Goal: Communication & Community: Ask a question

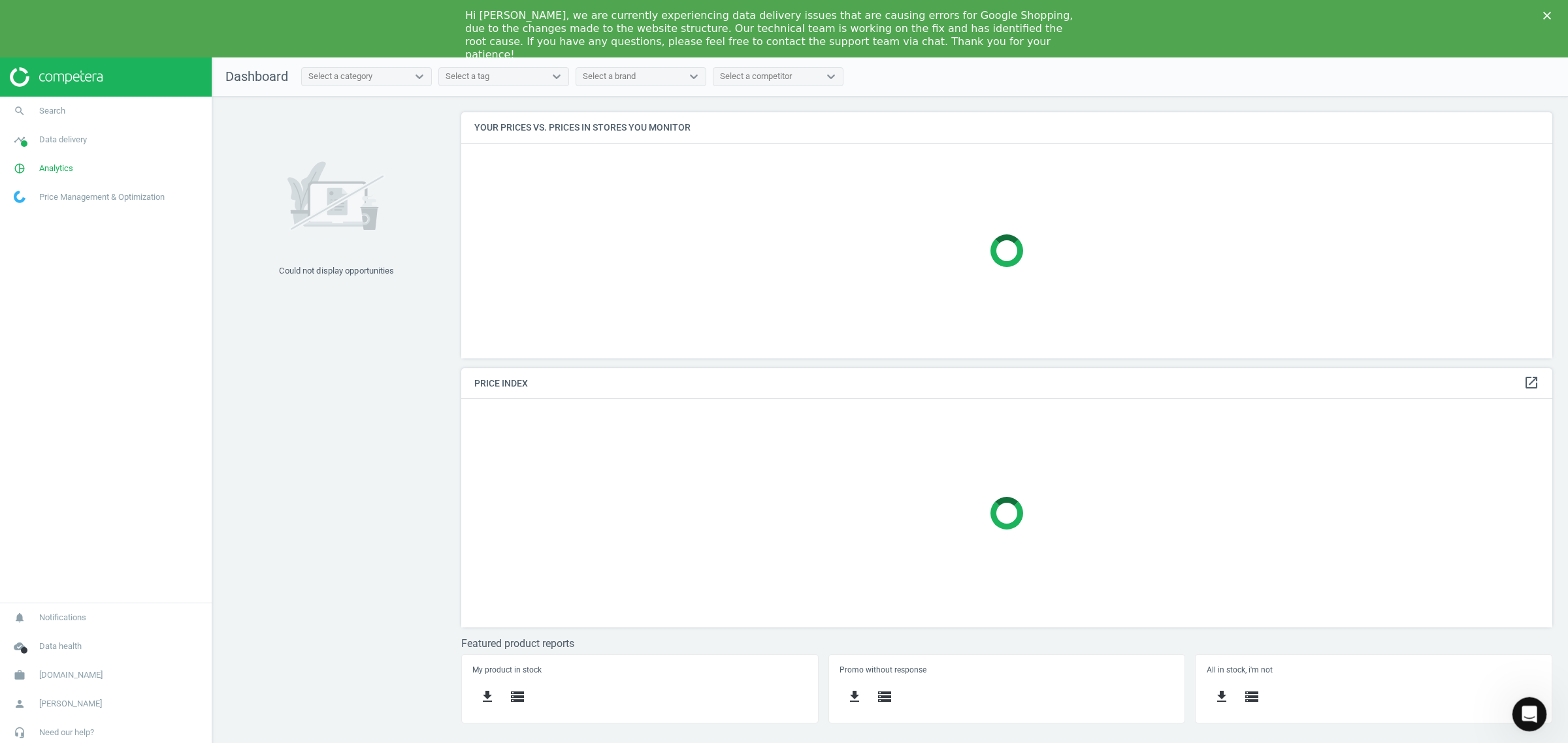
click at [1530, 710] on icon "Open Intercom Messenger" at bounding box center [1528, 713] width 21 height 21
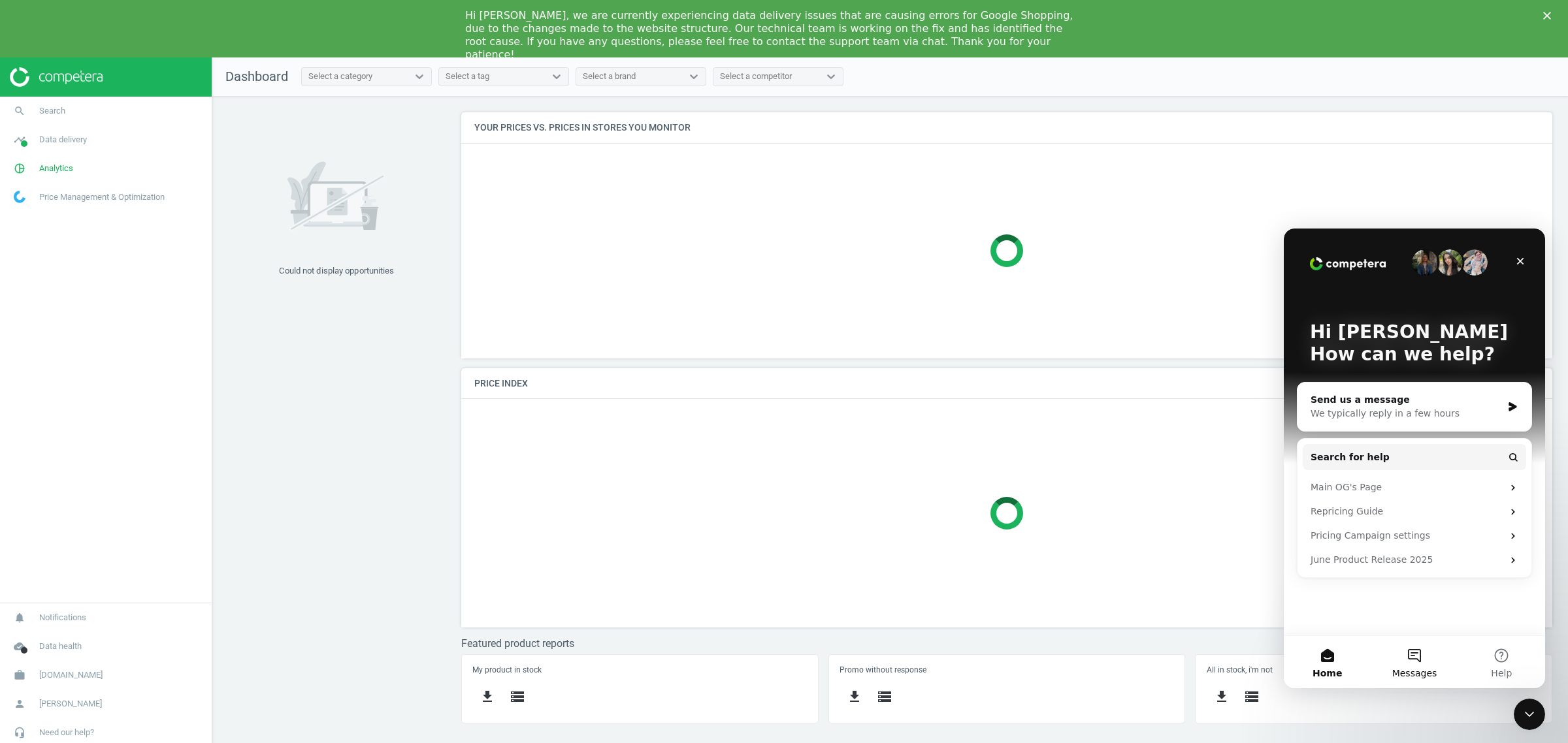
click at [1412, 661] on button "Messages" at bounding box center [1413, 662] width 87 height 52
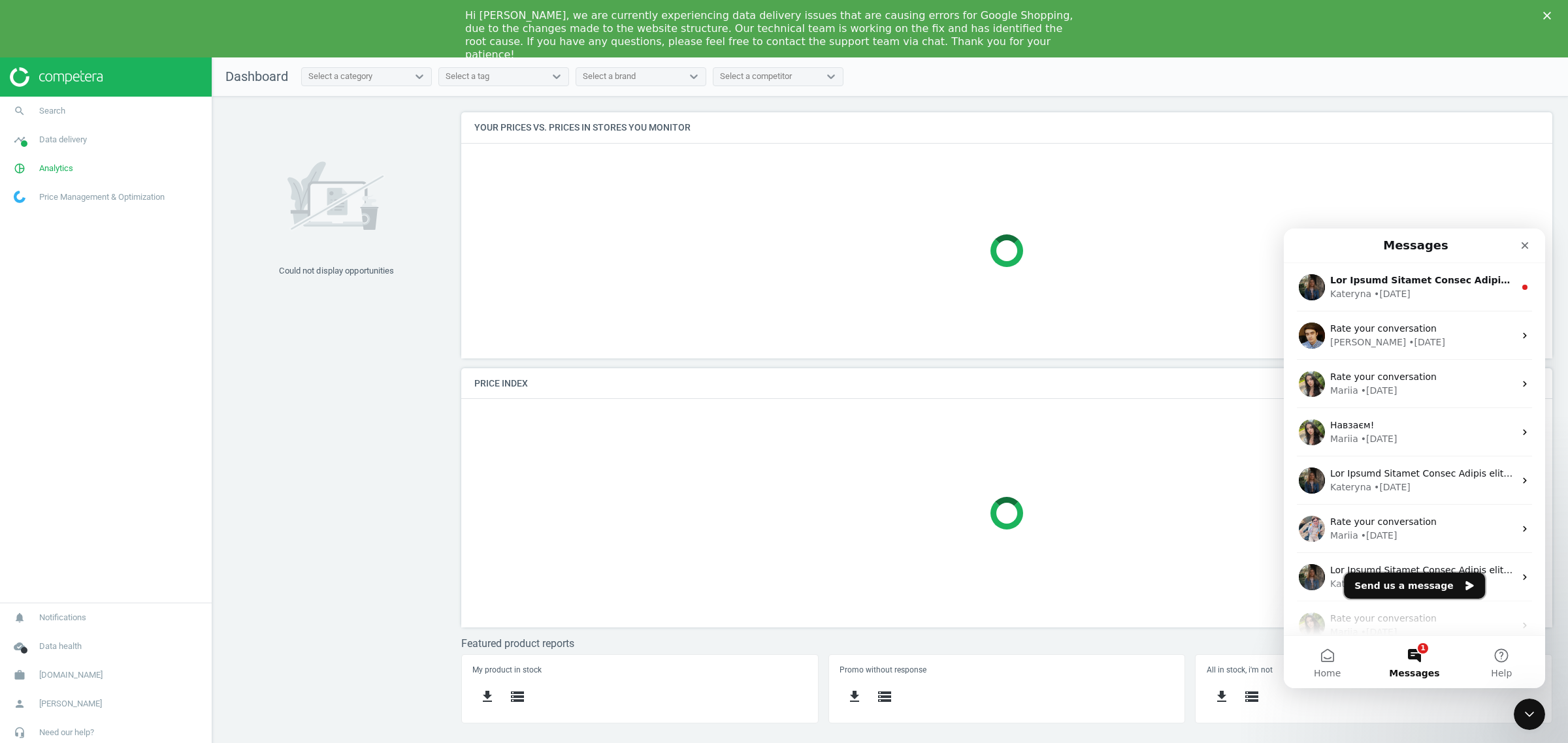
click at [1415, 583] on button "Send us a message" at bounding box center [1415, 586] width 141 height 26
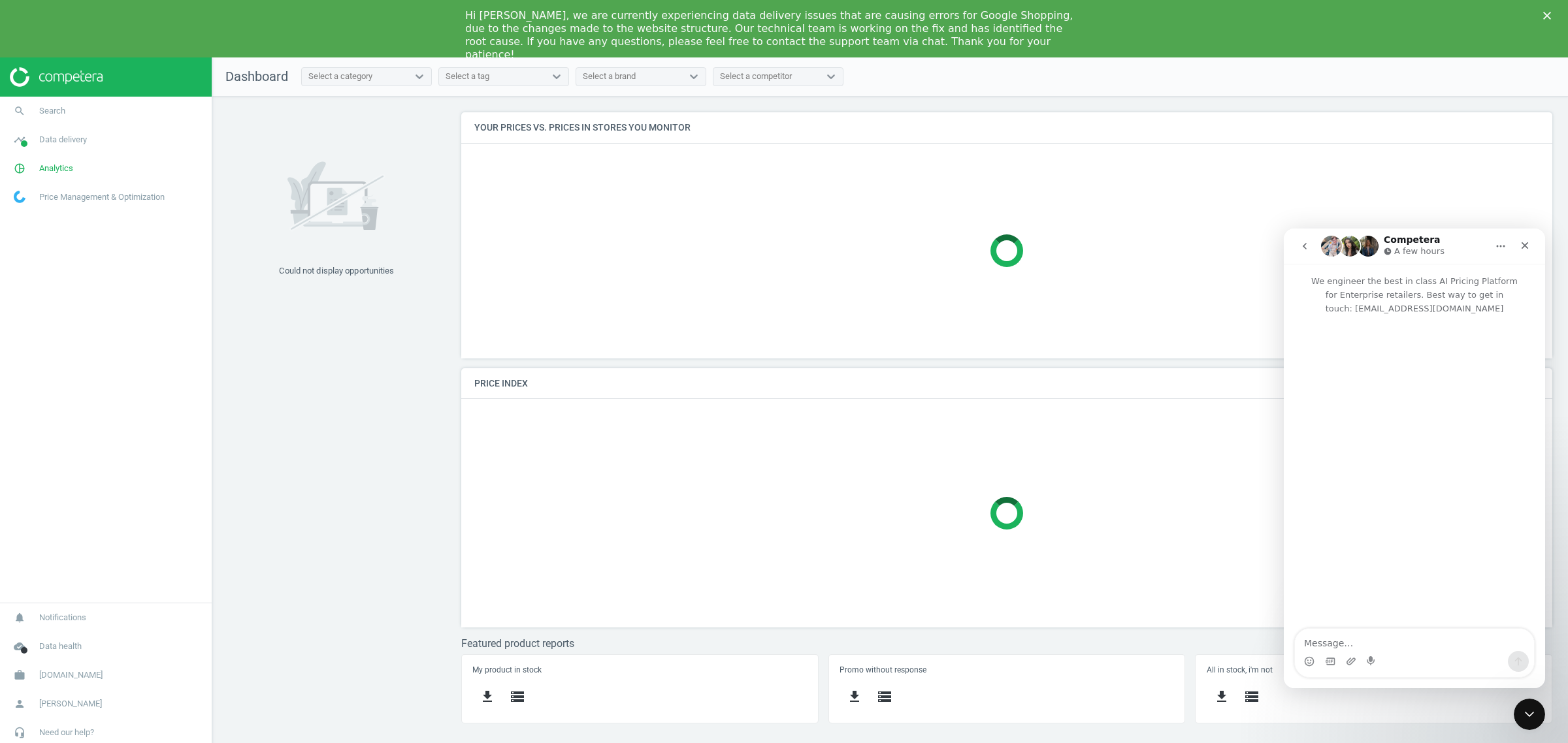
click at [1351, 638] on textarea "Message…" at bounding box center [1414, 640] width 239 height 22
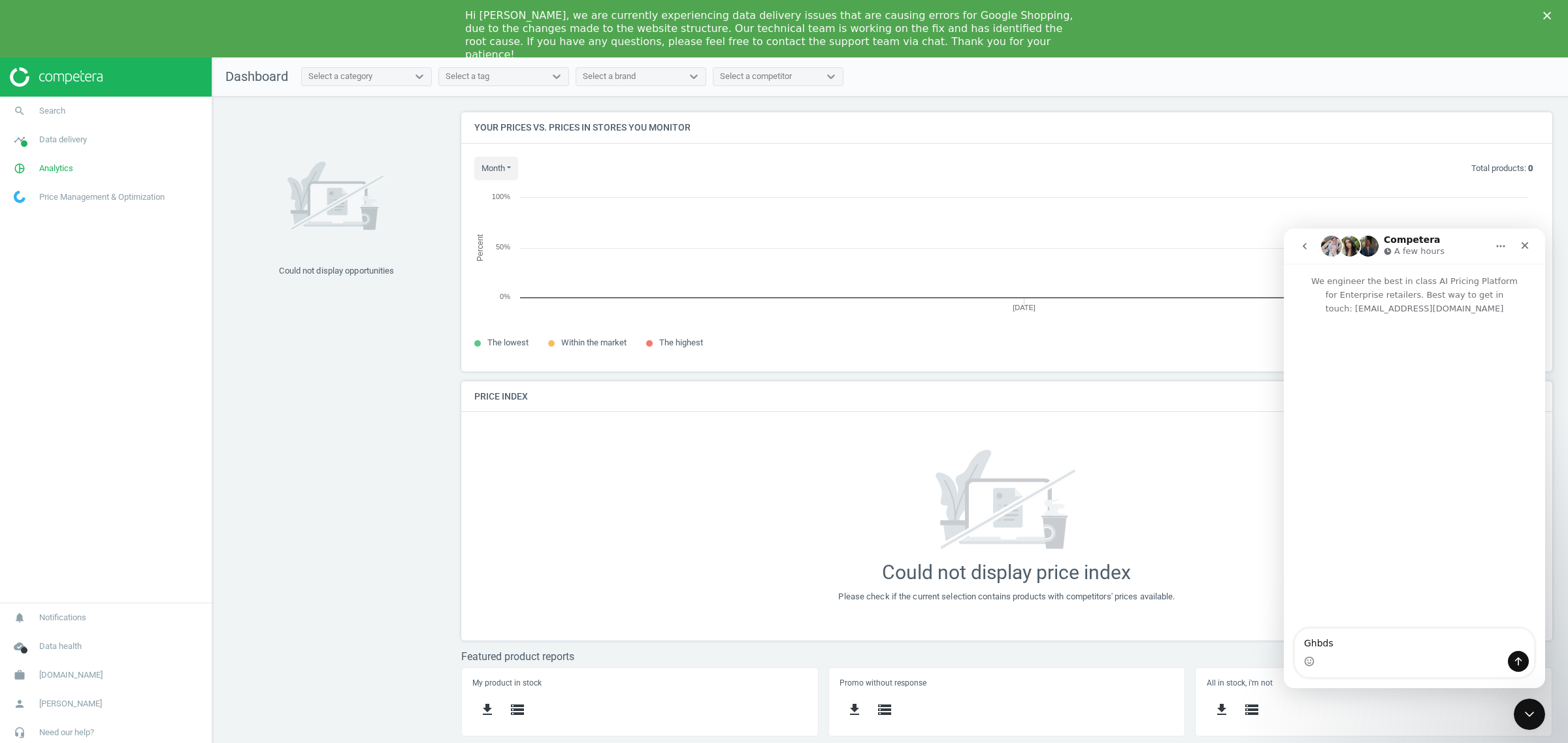
scroll to position [285, 1115]
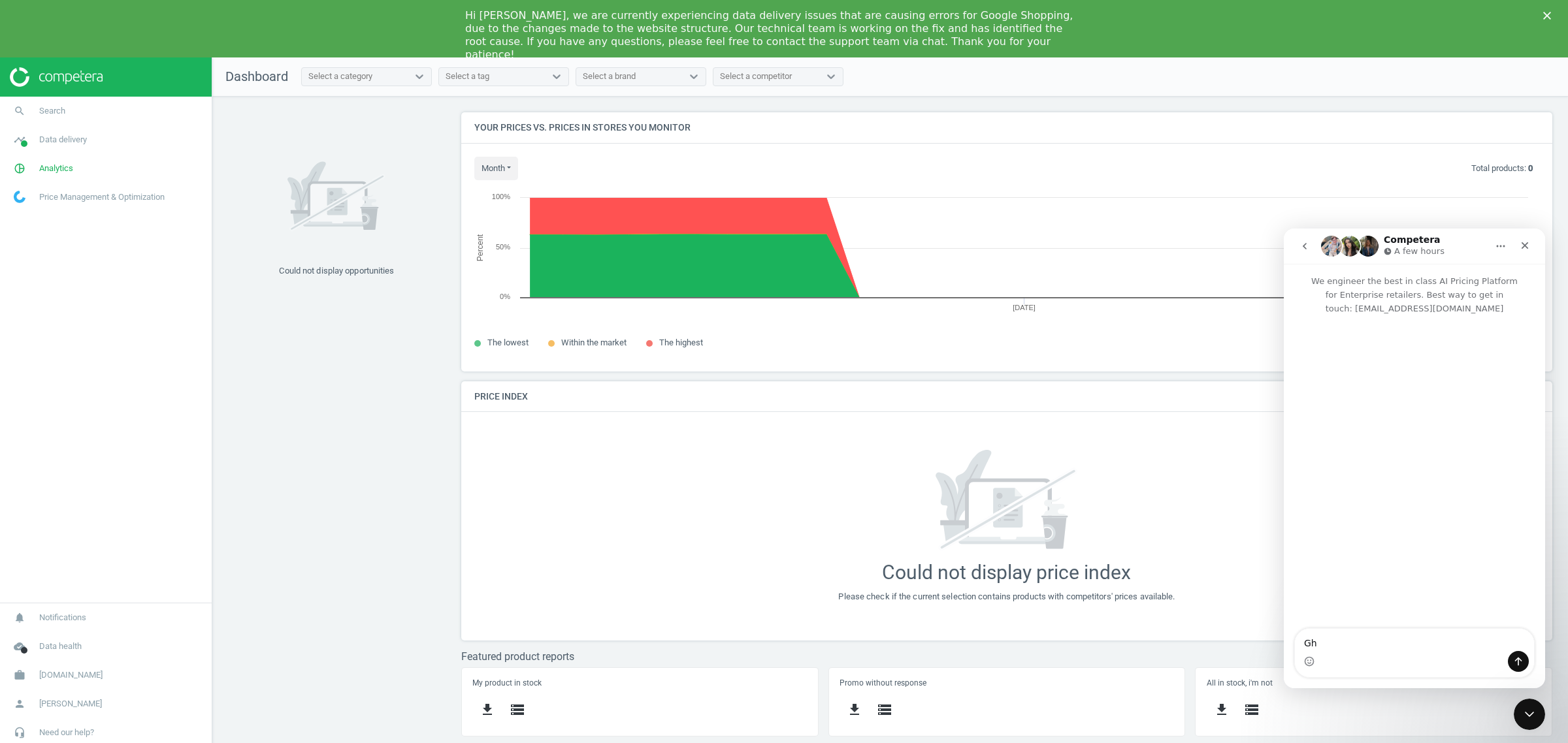
type textarea "G"
click at [1523, 638] on textarea "Привіт! додайте, будь ласка [EMAIL_ADDRESS][DOMAIN_NAME]" at bounding box center [1414, 633] width 239 height 35
paste textarea "Catia Seabra Pricing Manager | Porto Active"
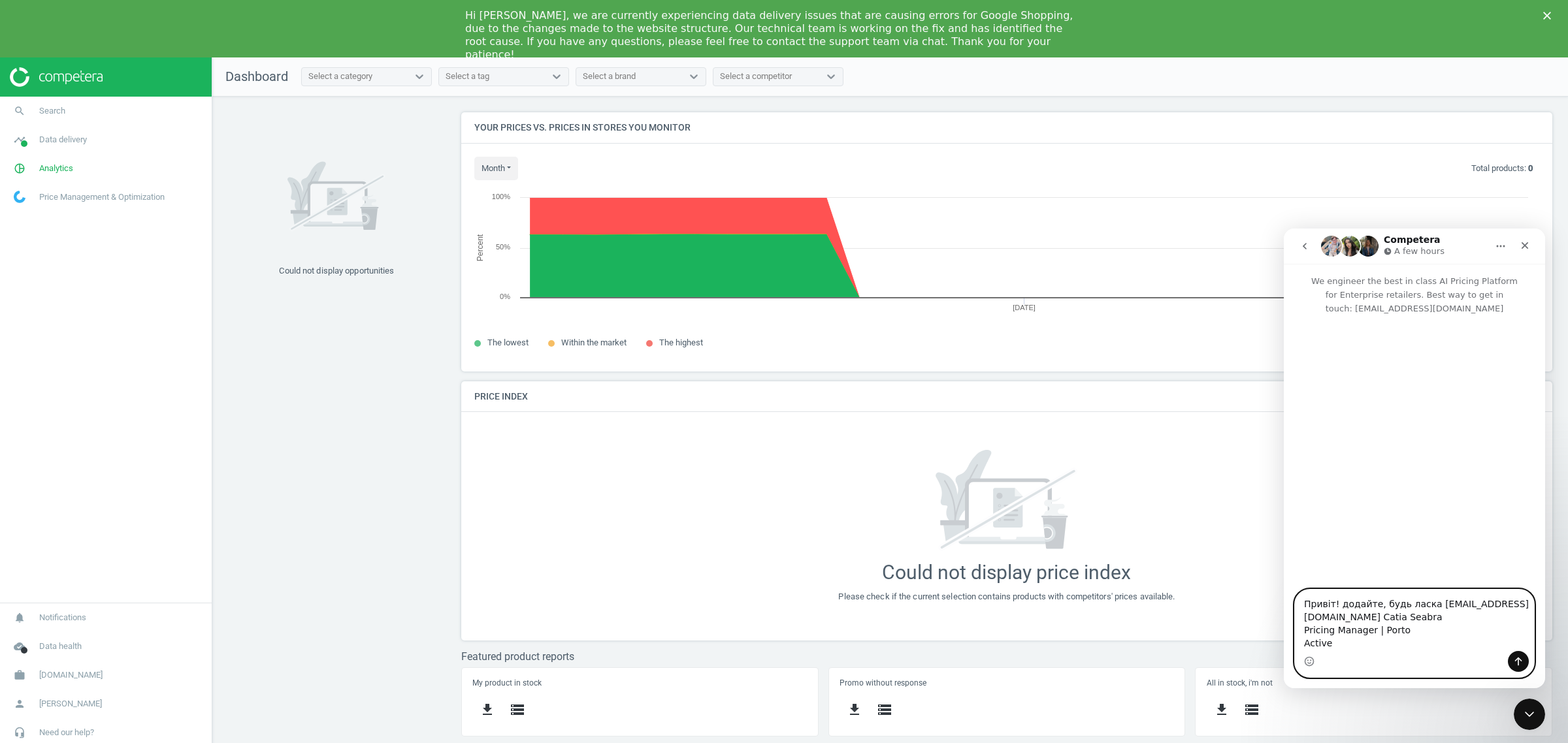
click at [1403, 629] on textarea "Привіт! додайте, будь ласка [EMAIL_ADDRESS][DOMAIN_NAME] Catia Seabra Pricing M…" at bounding box center [1414, 620] width 239 height 61
click at [1381, 651] on div "Intercom messenger" at bounding box center [1414, 661] width 239 height 21
click at [1377, 644] on textarea "Привіт! додайте, будь ласка [EMAIL_ADDRESS][DOMAIN_NAME] Catia Seabra Pricing M…" at bounding box center [1414, 620] width 239 height 61
type textarea "Привіт! додайте, будь ласка [EMAIL_ADDRESS][DOMAIN_NAME] Catia Seabra Pricing M…"
click at [1514, 664] on icon "Send a message…" at bounding box center [1518, 661] width 10 height 10
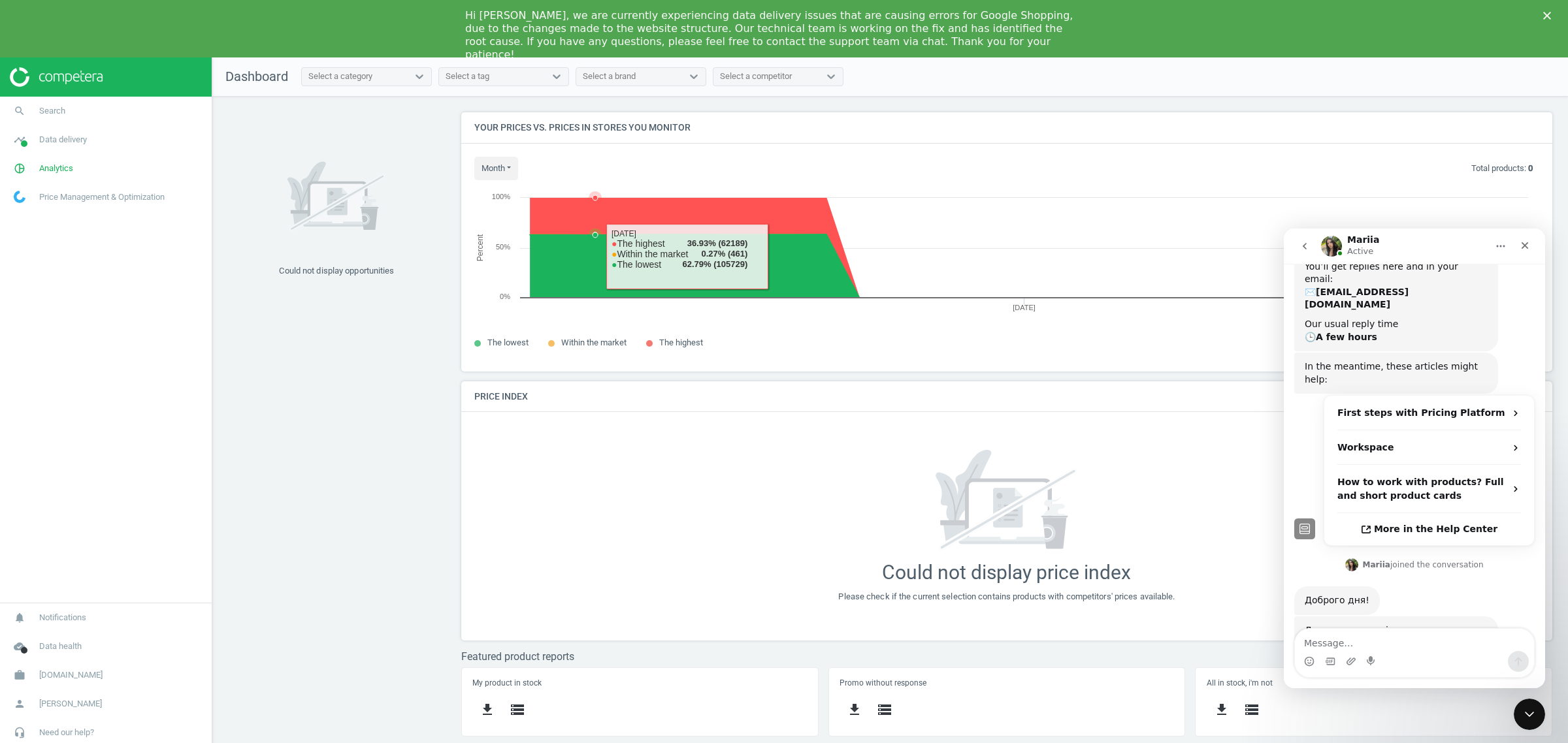
scroll to position [187, 0]
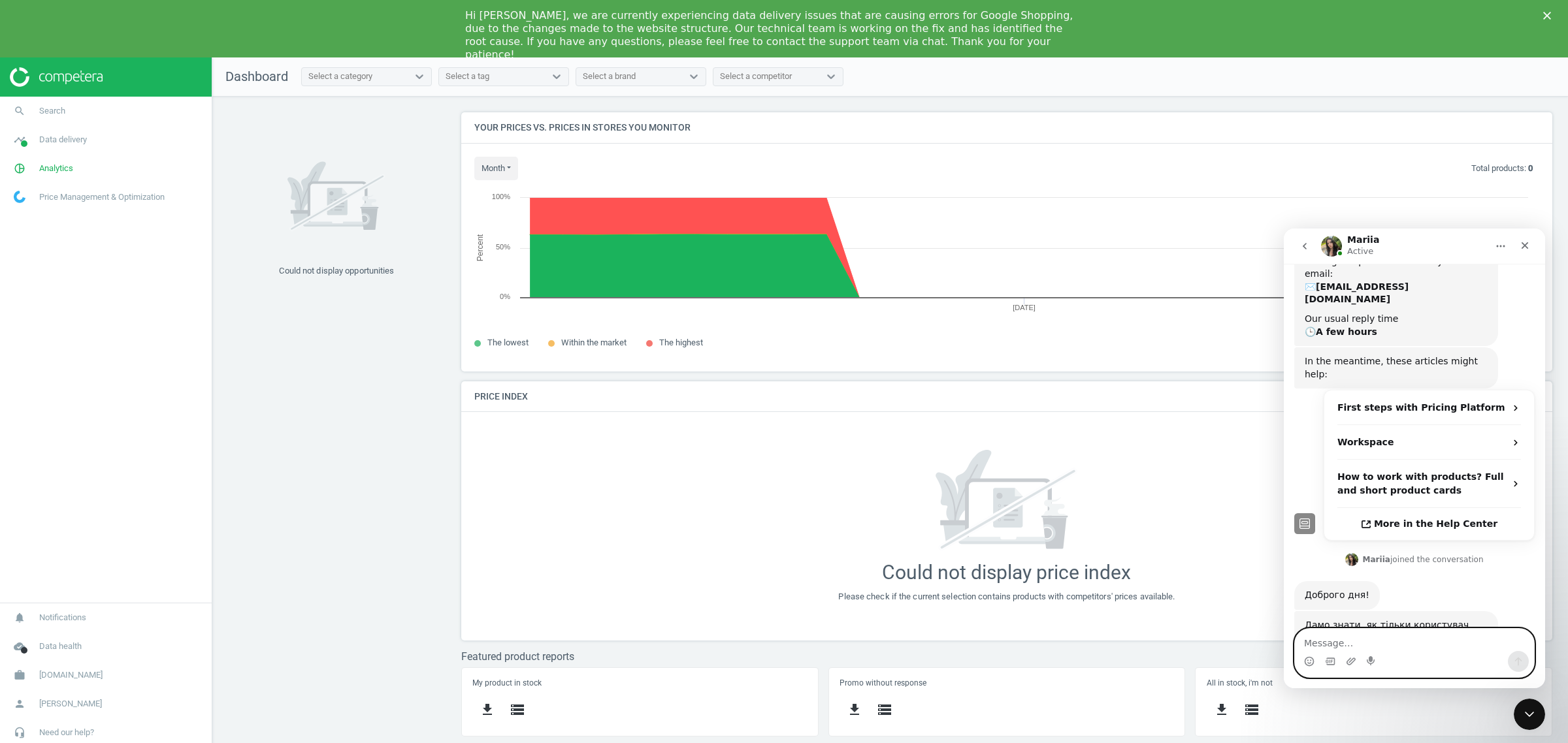
click at [1358, 640] on textarea "Message…" at bounding box center [1414, 640] width 239 height 22
type textarea "щиро дякую"
